Goal: Transaction & Acquisition: Purchase product/service

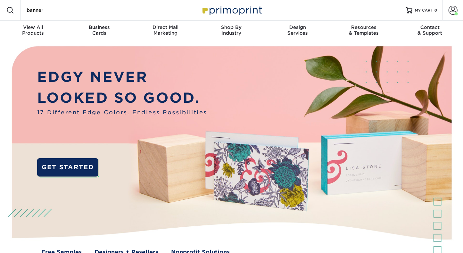
type input "banner"
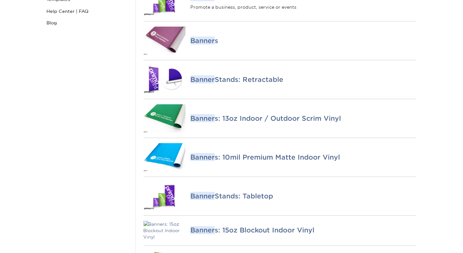
scroll to position [146, 0]
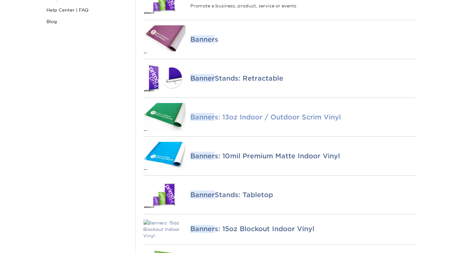
click at [199, 121] on em "Banner" at bounding box center [203, 117] width 24 height 8
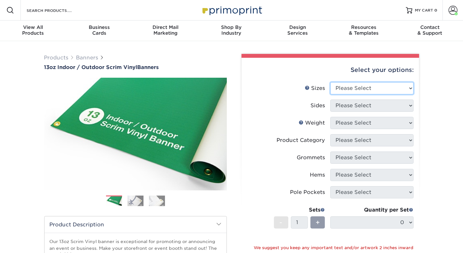
click at [363, 85] on select "Please Select 24" x 36" 24" x 48" 36" x 48" 36" x 60" 36" x 72" 36" x 96" 36" x…" at bounding box center [372, 88] width 83 height 12
